Goal: Task Accomplishment & Management: Use online tool/utility

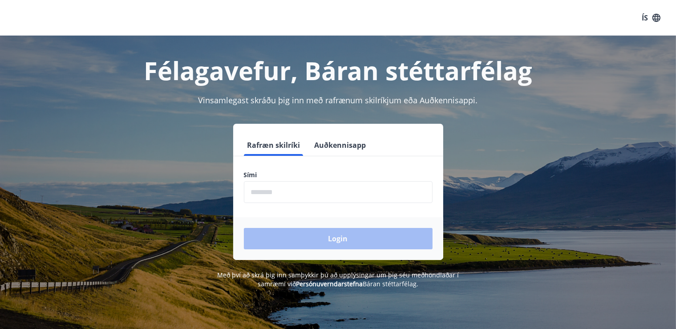
scroll to position [2, 0]
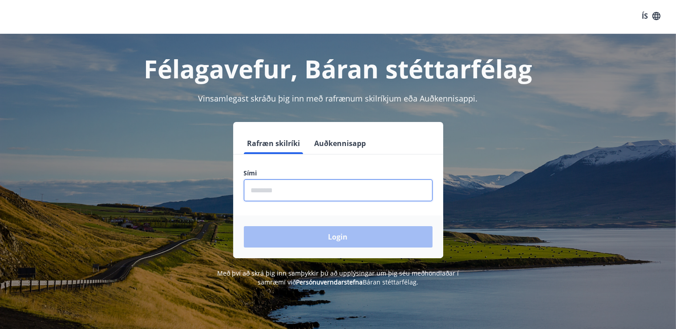
click at [263, 186] on input "phone" at bounding box center [338, 190] width 189 height 22
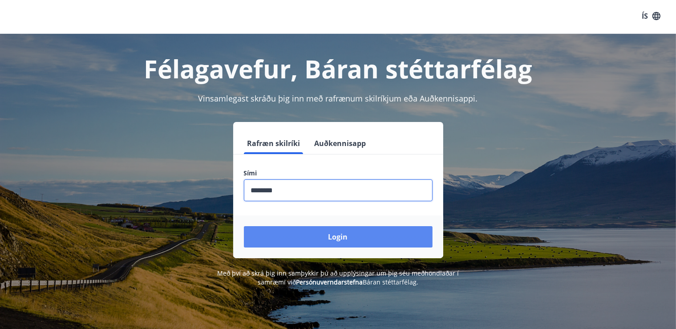
type input "********"
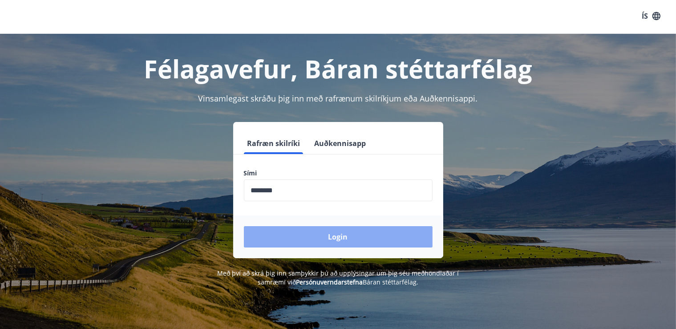
click at [344, 238] on button "Login" at bounding box center [338, 236] width 189 height 21
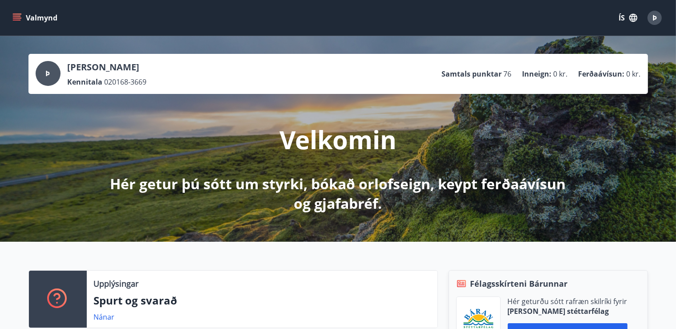
click at [19, 18] on icon "menu" at bounding box center [18, 17] width 10 height 1
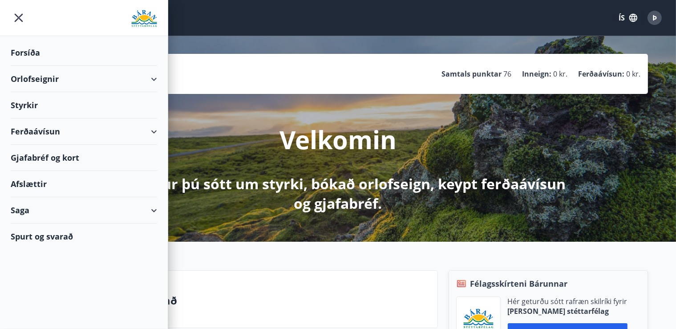
click at [155, 127] on div "Ferðaávísun" at bounding box center [84, 131] width 146 height 26
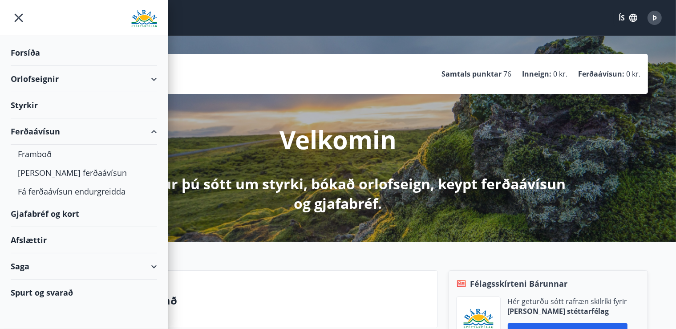
click at [155, 127] on div "Ferðaávísun" at bounding box center [84, 131] width 146 height 26
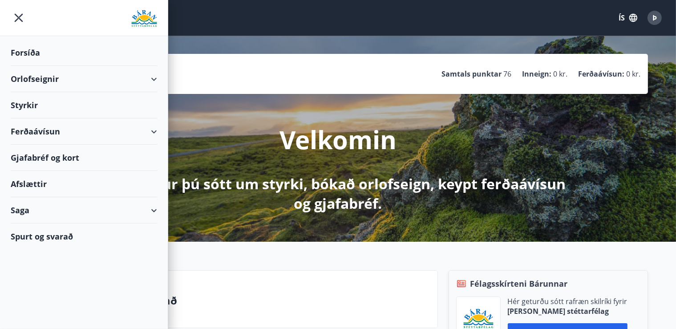
click at [52, 160] on div "Gjafabréf og kort" at bounding box center [84, 158] width 146 height 26
